Goal: Information Seeking & Learning: Check status

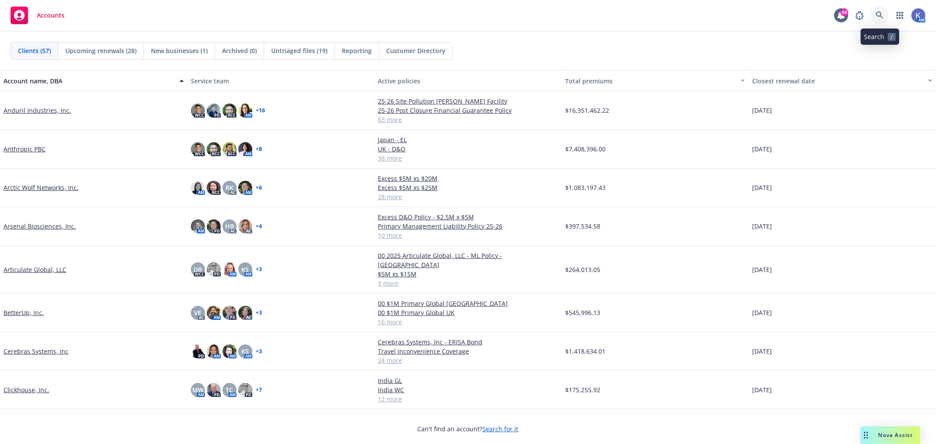
click at [878, 13] on icon at bounding box center [879, 15] width 8 height 8
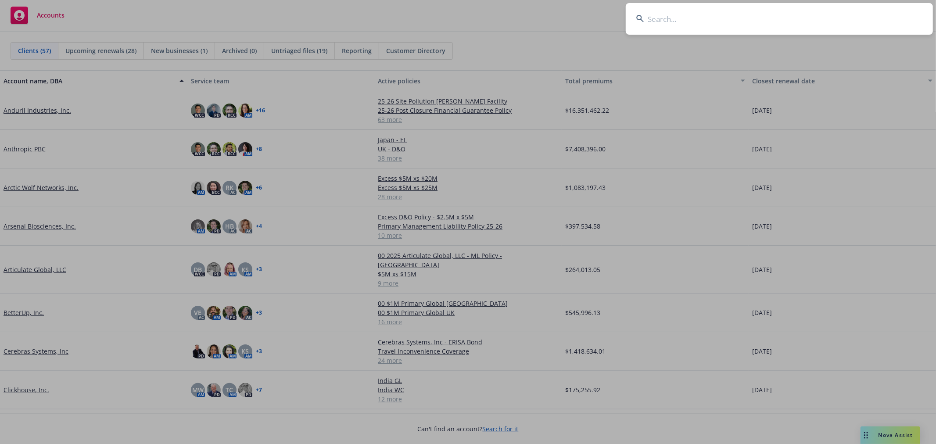
click at [769, 16] on input at bounding box center [778, 19] width 307 height 32
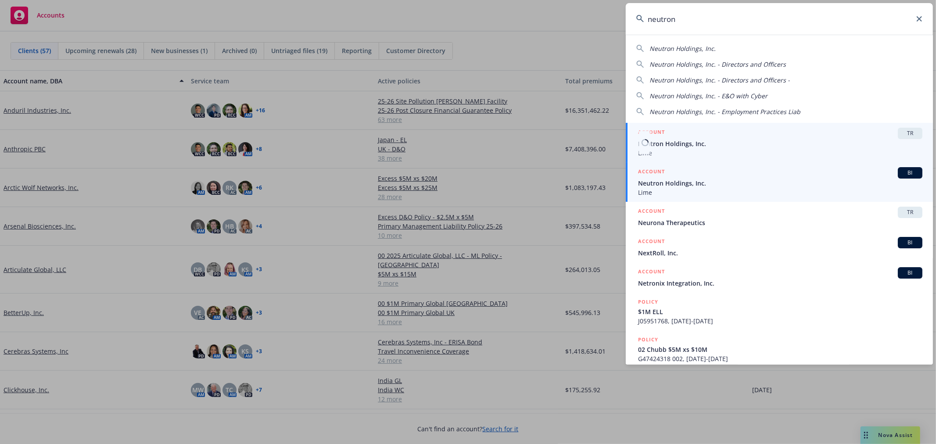
type input "neutron"
click at [675, 182] on span "Neutron Holdings, Inc." at bounding box center [780, 183] width 284 height 9
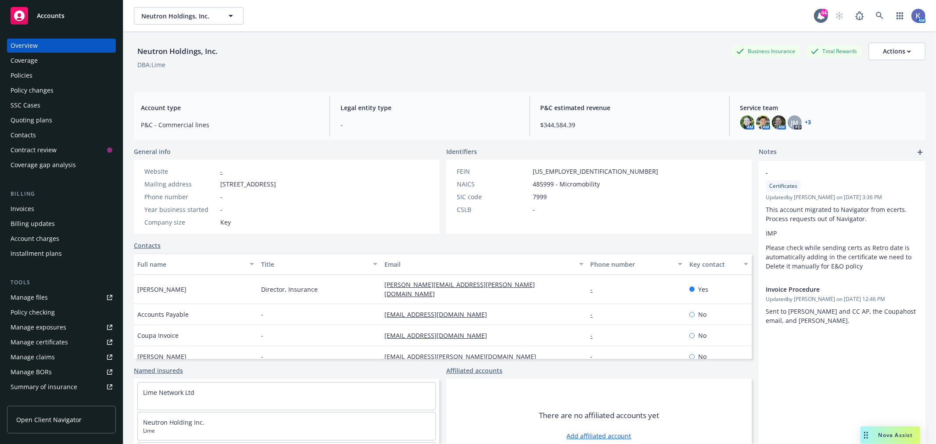
click at [300, 13] on div "Neutron Holdings, Inc. Neutron Holdings, Inc." at bounding box center [474, 16] width 680 height 18
click at [38, 78] on div "Policies" at bounding box center [62, 75] width 102 height 14
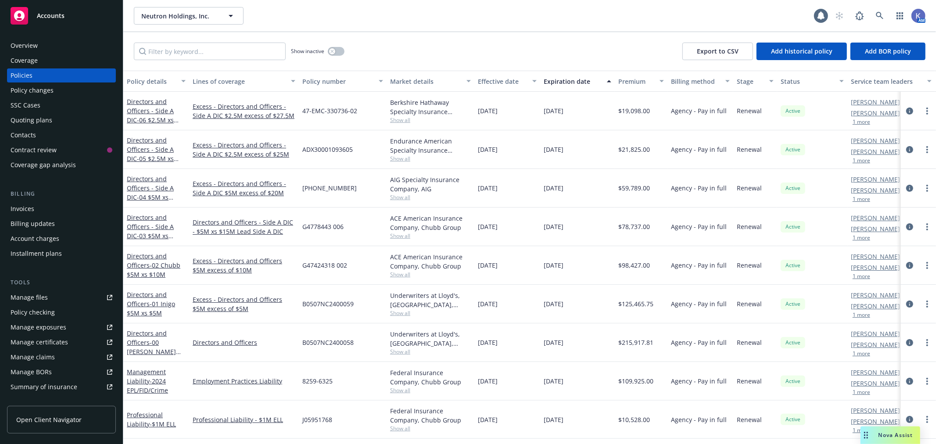
click at [491, 36] on div "Show inactive Export to CSV Add historical policy Add BOR policy" at bounding box center [529, 51] width 812 height 39
click at [36, 211] on div "Invoices" at bounding box center [62, 209] width 102 height 14
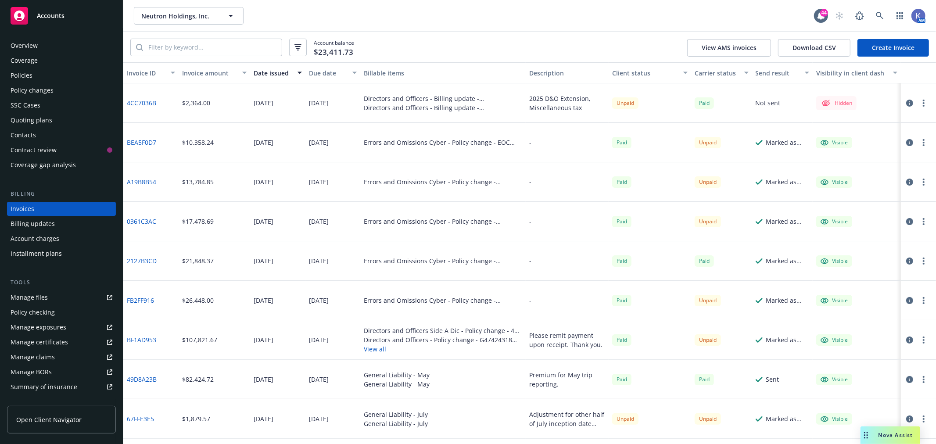
click at [521, 28] on div "Neutron Holdings, Inc. Neutron Holdings, Inc. 44 AM" at bounding box center [529, 16] width 812 height 32
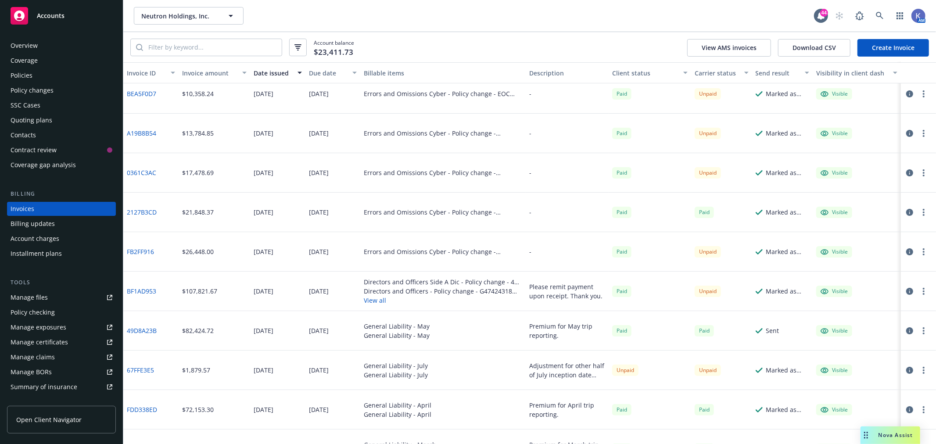
click at [374, 302] on button "View all" at bounding box center [443, 300] width 158 height 9
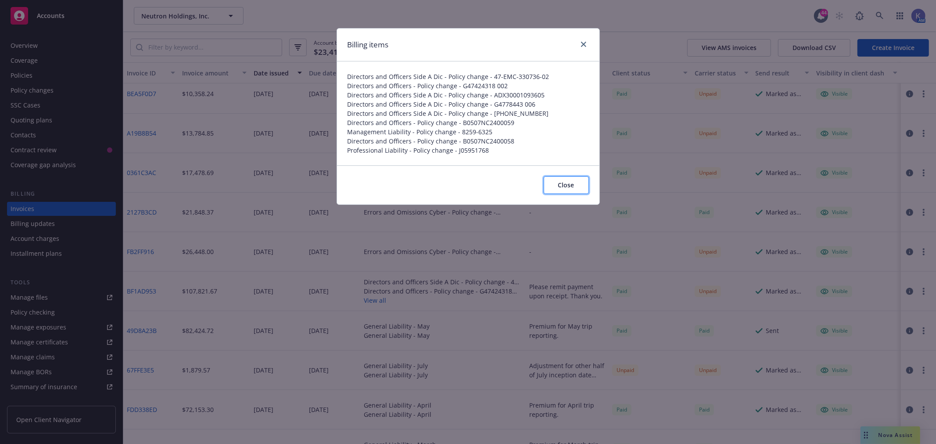
click at [559, 189] on span "Close" at bounding box center [566, 185] width 16 height 8
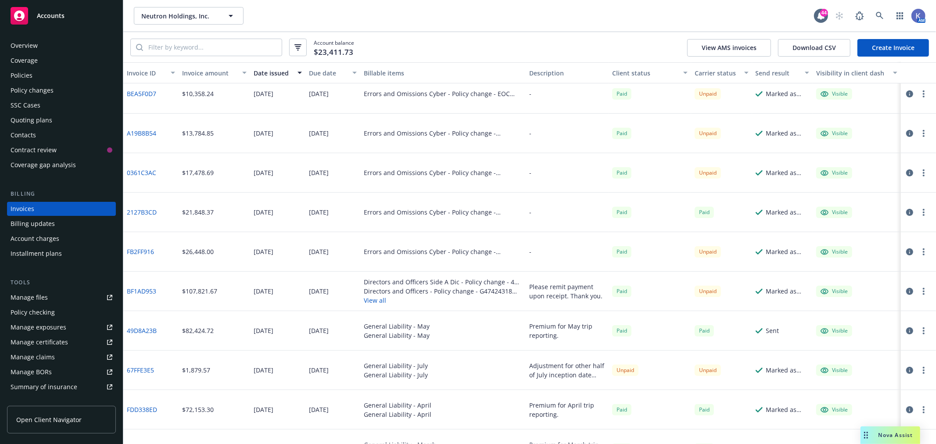
scroll to position [0, 0]
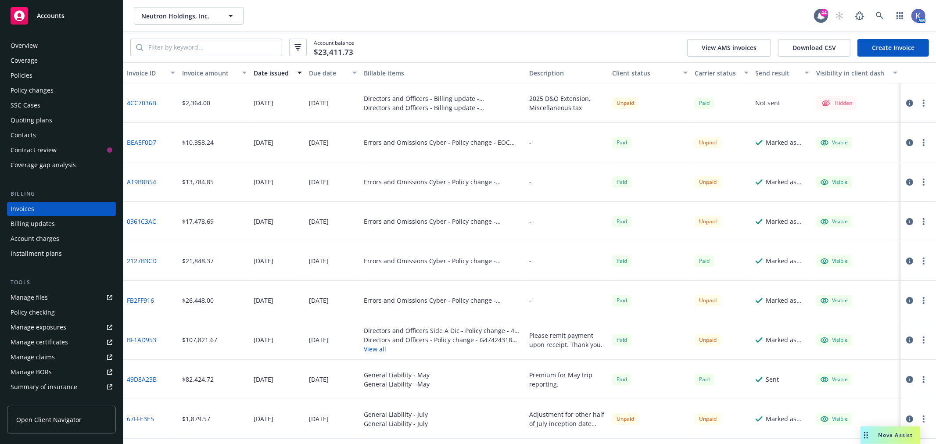
click at [493, 42] on div "Account balance $23,411.73 View AMS invoices Download CSV Create Invoice" at bounding box center [529, 47] width 812 height 30
click at [536, 43] on div "Account balance $23,411.73 View AMS invoices Download CSV Create Invoice" at bounding box center [529, 47] width 812 height 30
click at [480, 46] on div "Account balance $23,411.73 View AMS invoices Download CSV Create Invoice" at bounding box center [529, 47] width 812 height 30
click at [372, 348] on button "View all" at bounding box center [443, 348] width 158 height 9
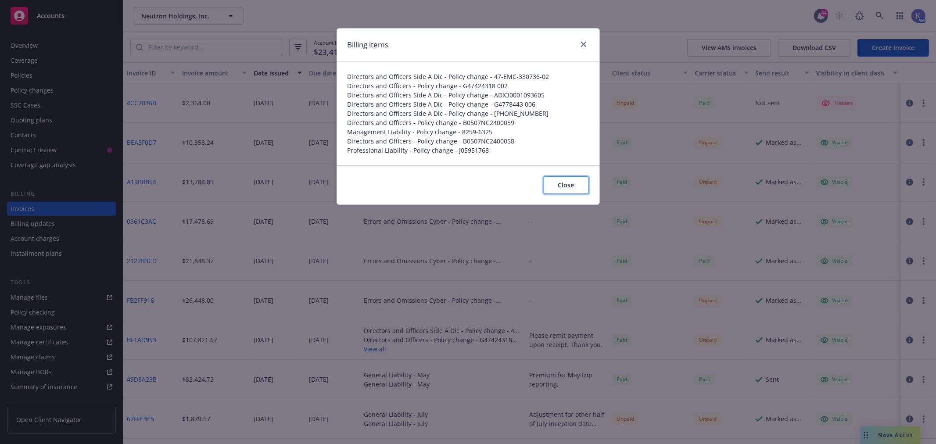
click at [568, 186] on span "Close" at bounding box center [566, 185] width 16 height 8
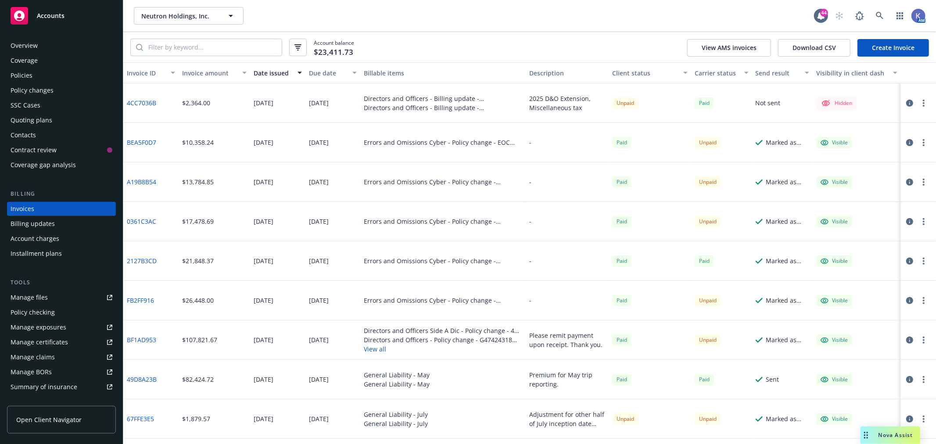
click at [148, 338] on link "BF1AD953" at bounding box center [141, 339] width 29 height 9
click at [138, 101] on link "4CC7036B" at bounding box center [141, 102] width 29 height 9
click at [545, 43] on div "Account balance $23,411.73 View AMS invoices Download CSV Create Invoice" at bounding box center [529, 47] width 812 height 30
click at [487, 44] on div "Account balance $23,411.73 View AMS invoices Download CSV Create Invoice" at bounding box center [529, 47] width 812 height 30
click at [529, 43] on div "Account balance $23,411.73 View AMS invoices Download CSV Create Invoice" at bounding box center [529, 47] width 812 height 30
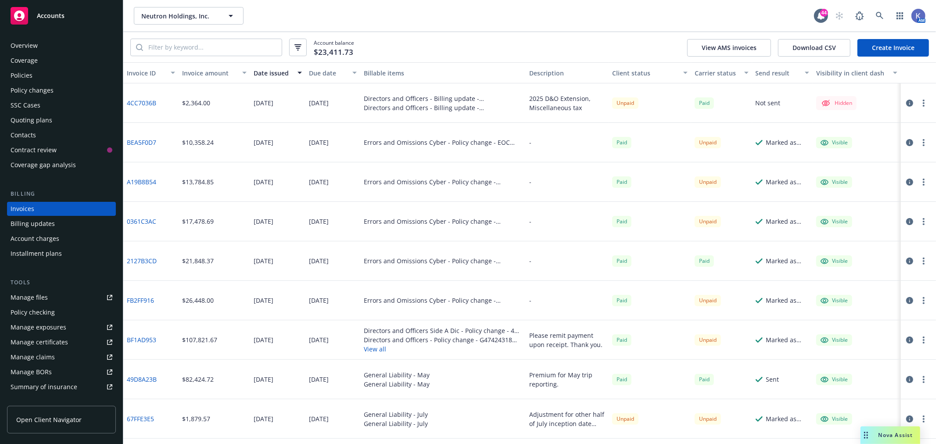
click at [567, 44] on div "Account balance $23,411.73 View AMS invoices Download CSV Create Invoice" at bounding box center [529, 47] width 812 height 30
click at [142, 101] on link "4CC7036B" at bounding box center [141, 102] width 29 height 9
click at [479, 37] on div "Account balance $23,411.73 View AMS invoices Download CSV Create Invoice" at bounding box center [529, 47] width 812 height 30
click at [366, 347] on button "View all" at bounding box center [443, 348] width 158 height 9
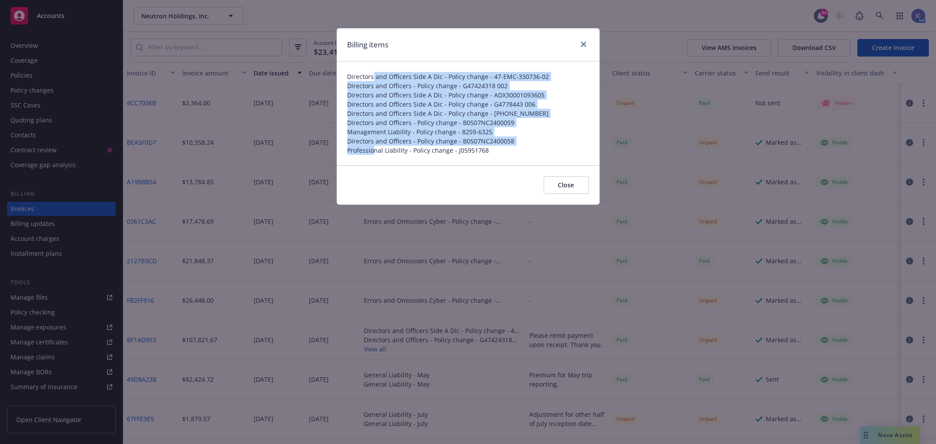
drag, startPoint x: 372, startPoint y: 75, endPoint x: 374, endPoint y: 156, distance: 81.2
click at [374, 156] on div "Directors and Officers Side A Dic - Policy change - 47-EMC-330736-02 Directors …" at bounding box center [468, 113] width 262 height 104
click at [457, 133] on span "Management Liability - Policy change - 8259-6325" at bounding box center [467, 131] width 241 height 9
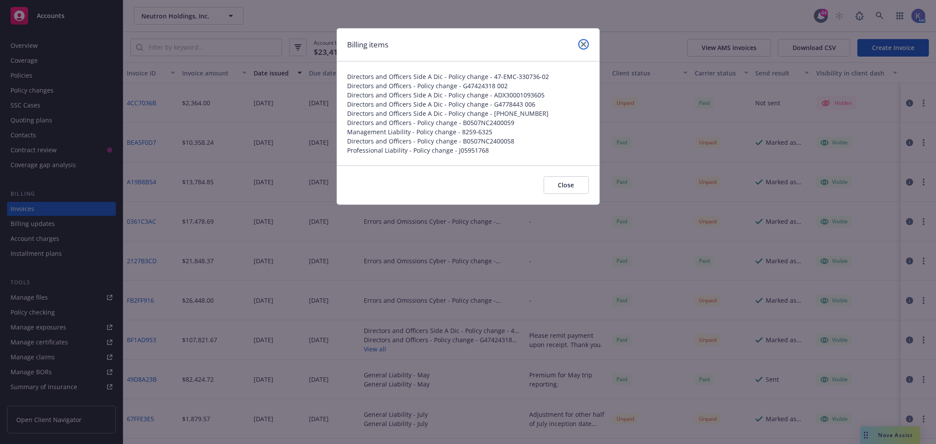
click at [583, 44] on icon "close" at bounding box center [583, 44] width 5 height 5
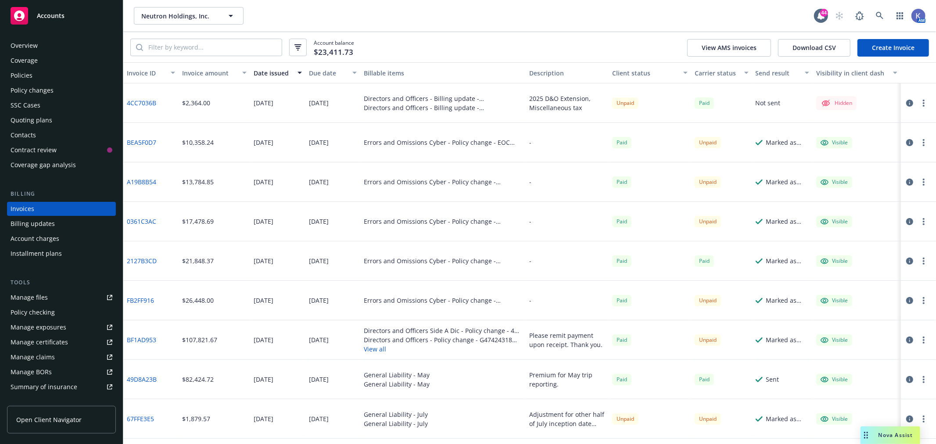
click at [577, 38] on div "Account balance $23,411.73 View AMS invoices Download CSV Create Invoice" at bounding box center [529, 47] width 812 height 30
click at [507, 33] on div "Account balance $23,411.73 View AMS invoices Download CSV Create Invoice" at bounding box center [529, 47] width 812 height 30
click at [525, 24] on div "Neutron Holdings, Inc. Neutron Holdings, Inc." at bounding box center [474, 16] width 680 height 18
click at [141, 339] on link "BF1AD953" at bounding box center [141, 339] width 29 height 9
click at [39, 74] on div "Policies" at bounding box center [62, 75] width 102 height 14
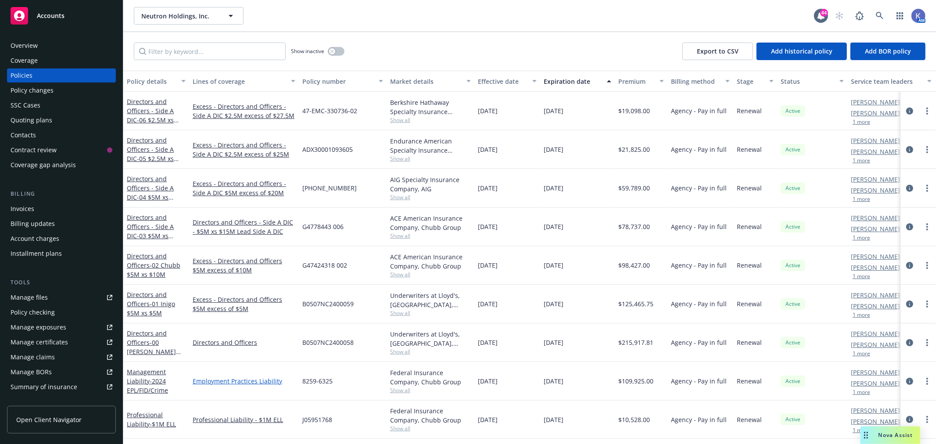
scroll to position [49, 0]
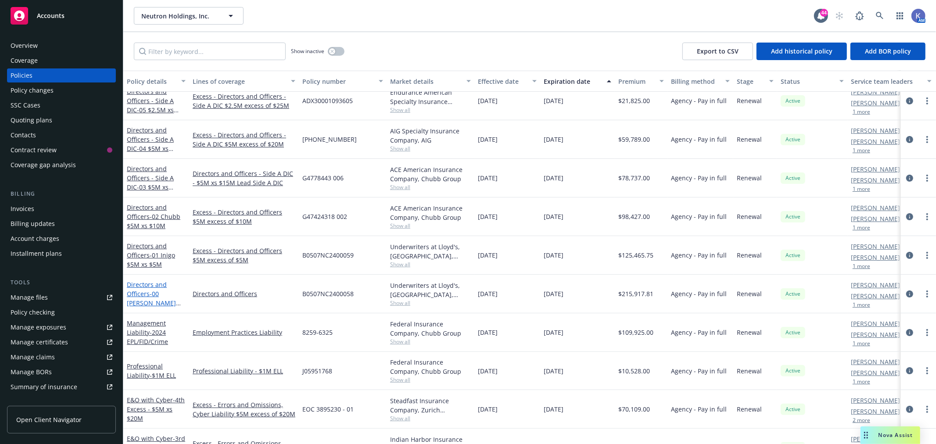
click at [150, 294] on span "- 00 [PERSON_NAME] $5M Primary" at bounding box center [154, 302] width 54 height 27
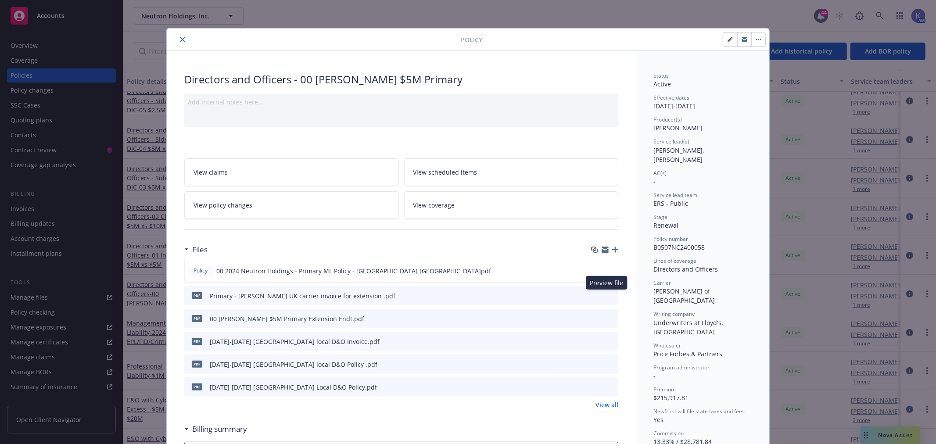
click at [606, 295] on icon "preview file" at bounding box center [610, 295] width 8 height 6
drag, startPoint x: 177, startPoint y: 41, endPoint x: 313, endPoint y: 58, distance: 137.0
click at [180, 41] on icon "close" at bounding box center [182, 39] width 5 height 5
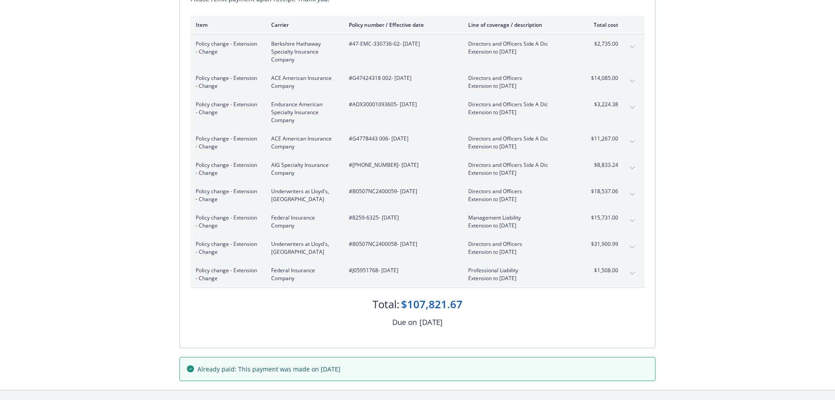
scroll to position [88, 0]
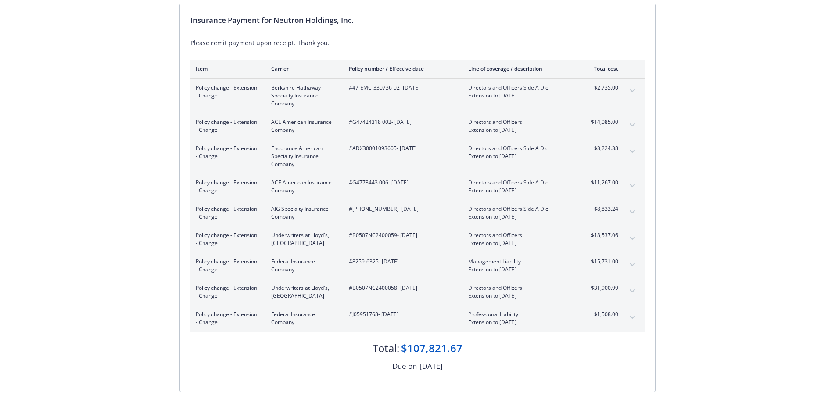
drag, startPoint x: 602, startPoint y: 343, endPoint x: 609, endPoint y: 343, distance: 6.6
click at [603, 343] on div "Total: $107,821.67" at bounding box center [417, 344] width 454 height 24
drag, startPoint x: 614, startPoint y: 353, endPoint x: 622, endPoint y: 353, distance: 7.5
click at [615, 353] on div "Total: $107,821.67" at bounding box center [417, 344] width 454 height 24
click at [629, 238] on button "expand content" at bounding box center [632, 238] width 14 height 14
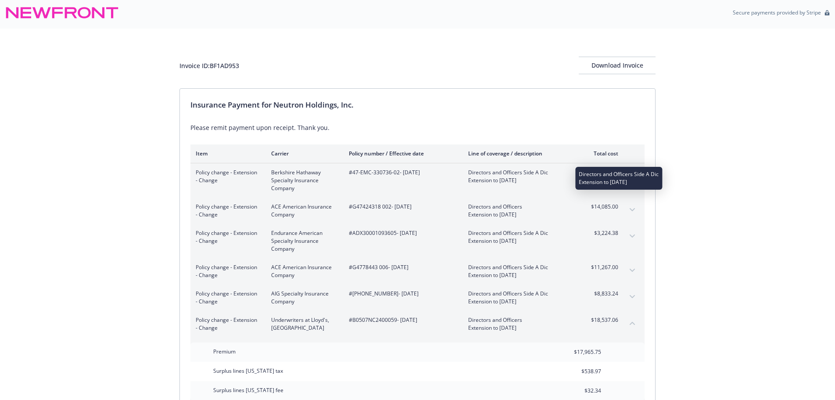
scroll to position [0, 0]
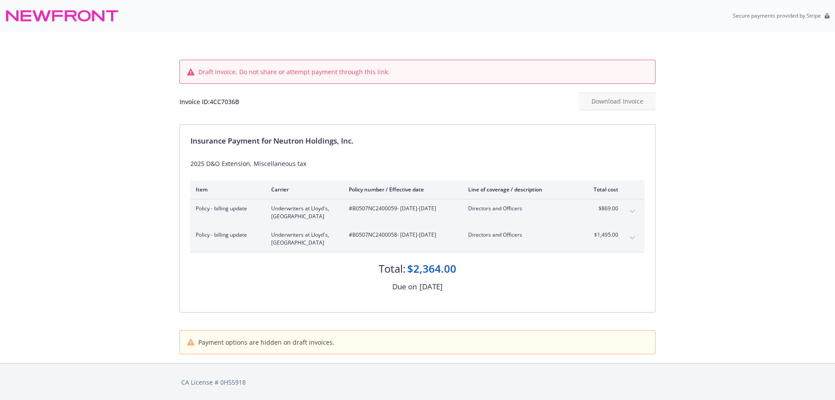
click at [743, 247] on div "Draft invoice. Do not share or attempt payment through this link. Invoice ID: 4…" at bounding box center [417, 197] width 835 height 331
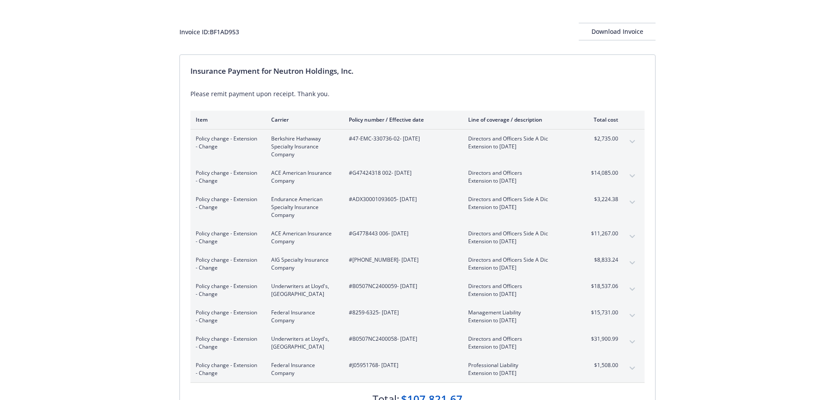
scroll to position [88, 0]
